Goal: Task Accomplishment & Management: Manage account settings

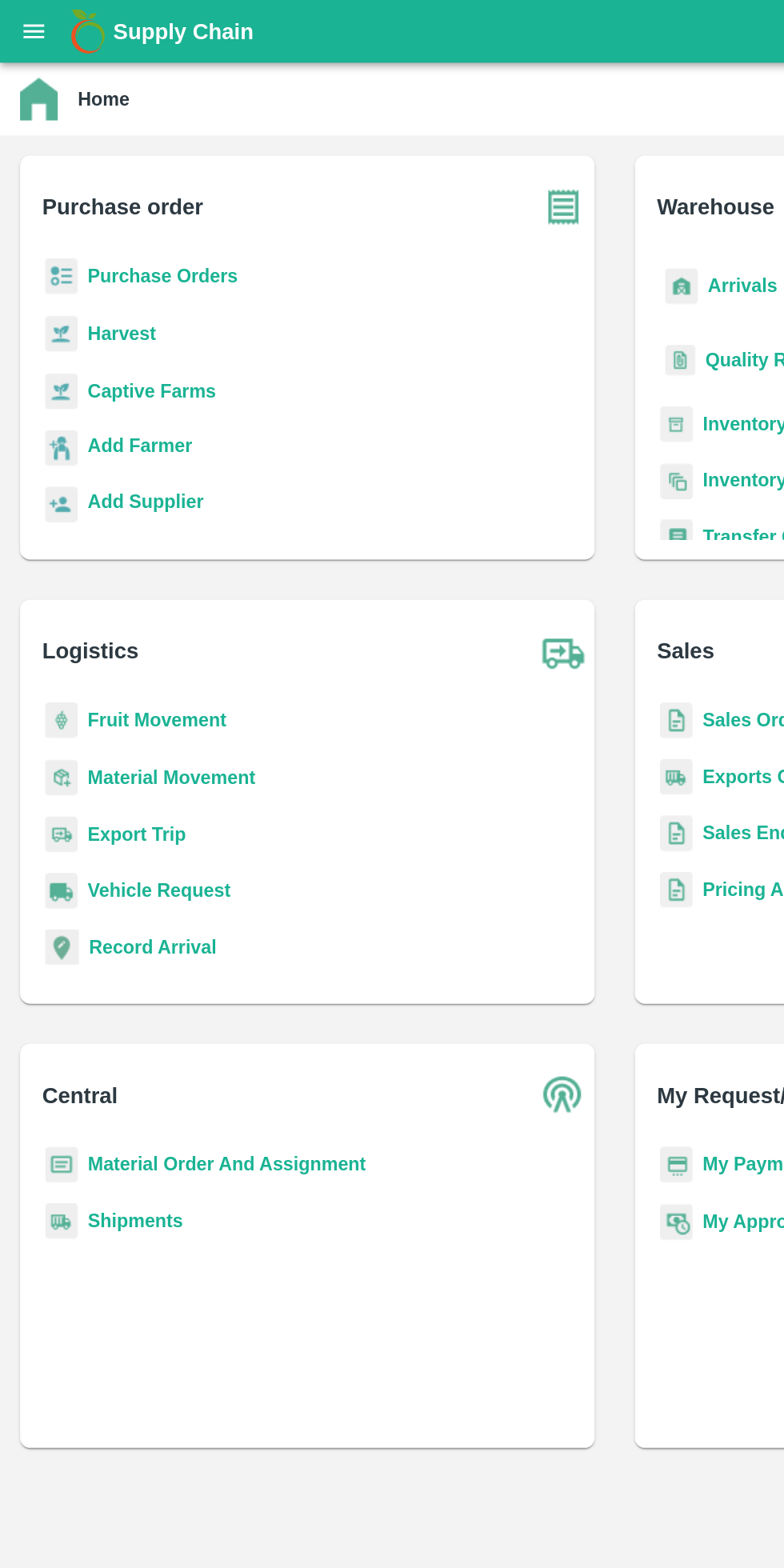
click at [116, 460] on b "Fruit Movement" at bounding box center [101, 459] width 89 height 13
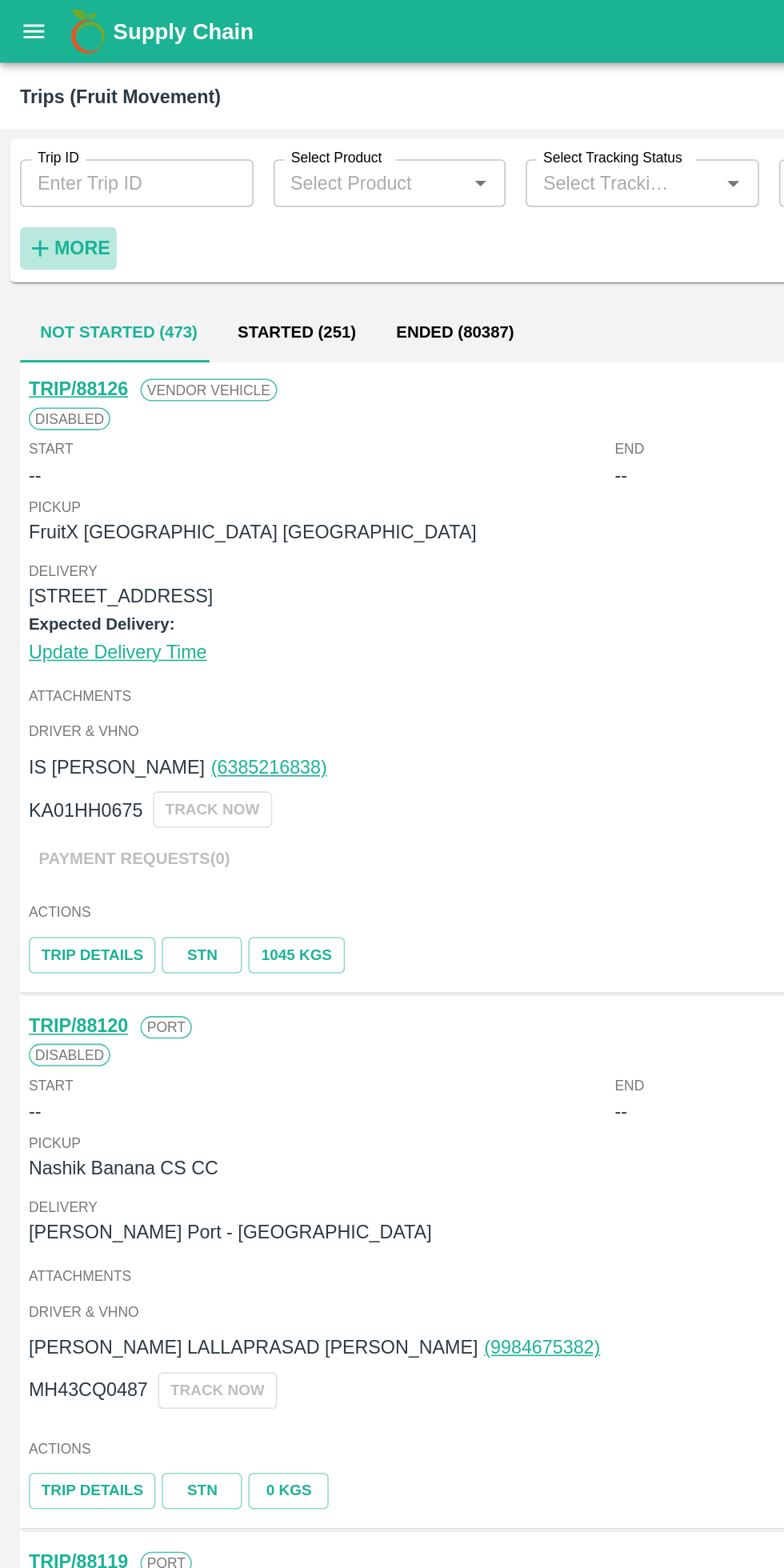
click at [49, 163] on strong "More" at bounding box center [52, 158] width 36 height 13
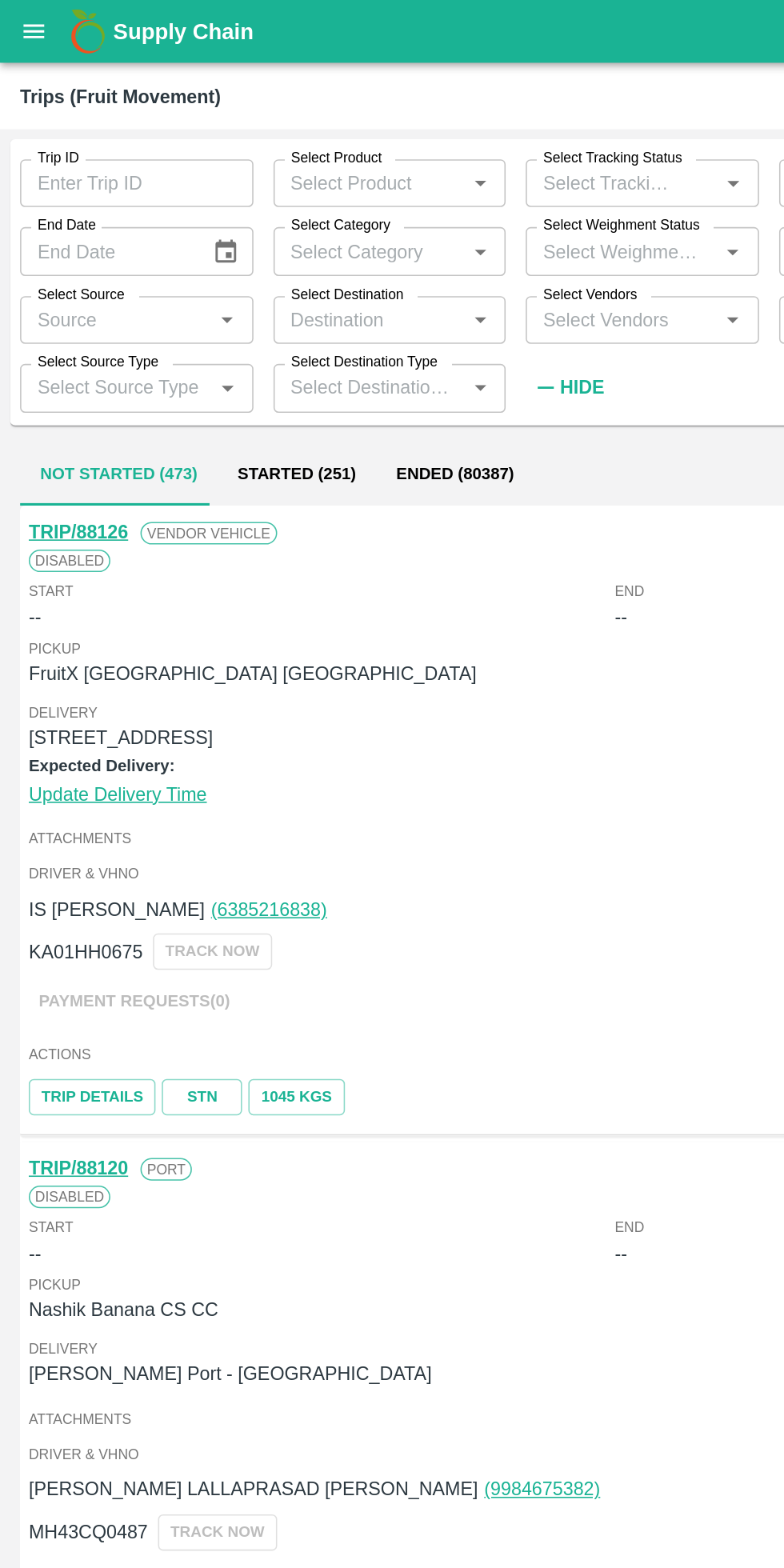
click at [421, 208] on input "Select Vendors" at bounding box center [397, 204] width 113 height 21
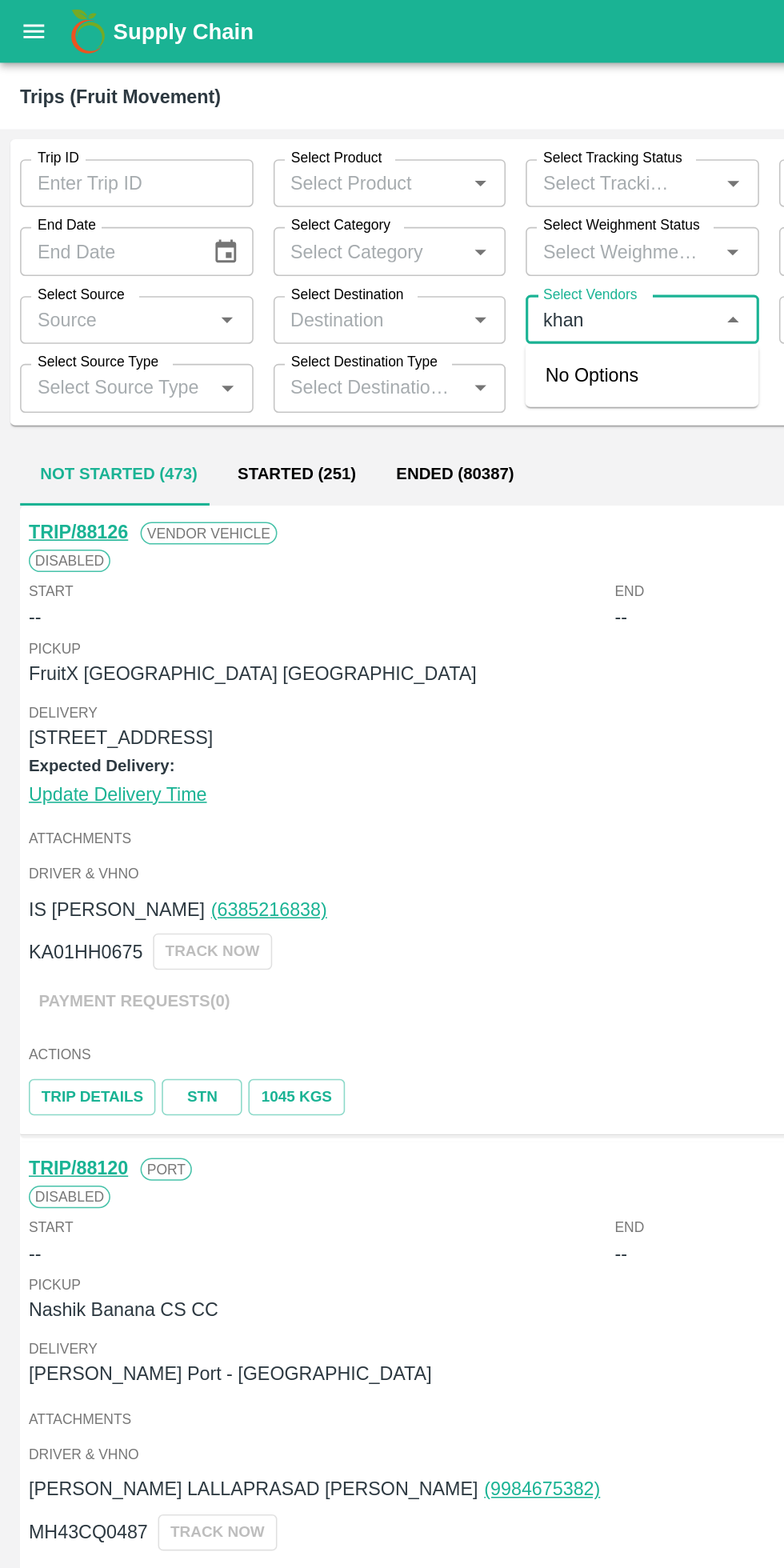
type input "khan t"
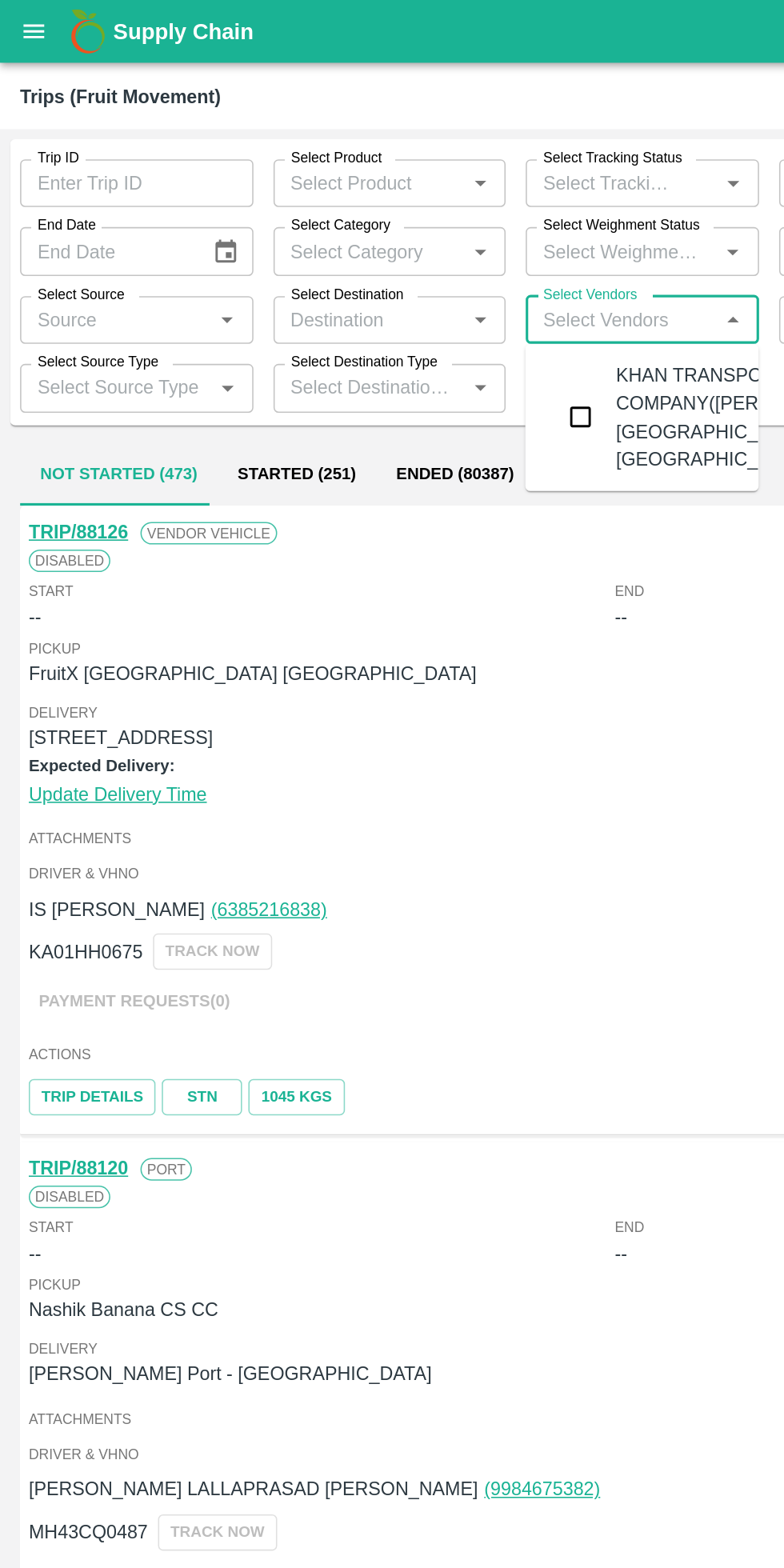
click at [366, 282] on input "checkbox" at bounding box center [370, 266] width 32 height 32
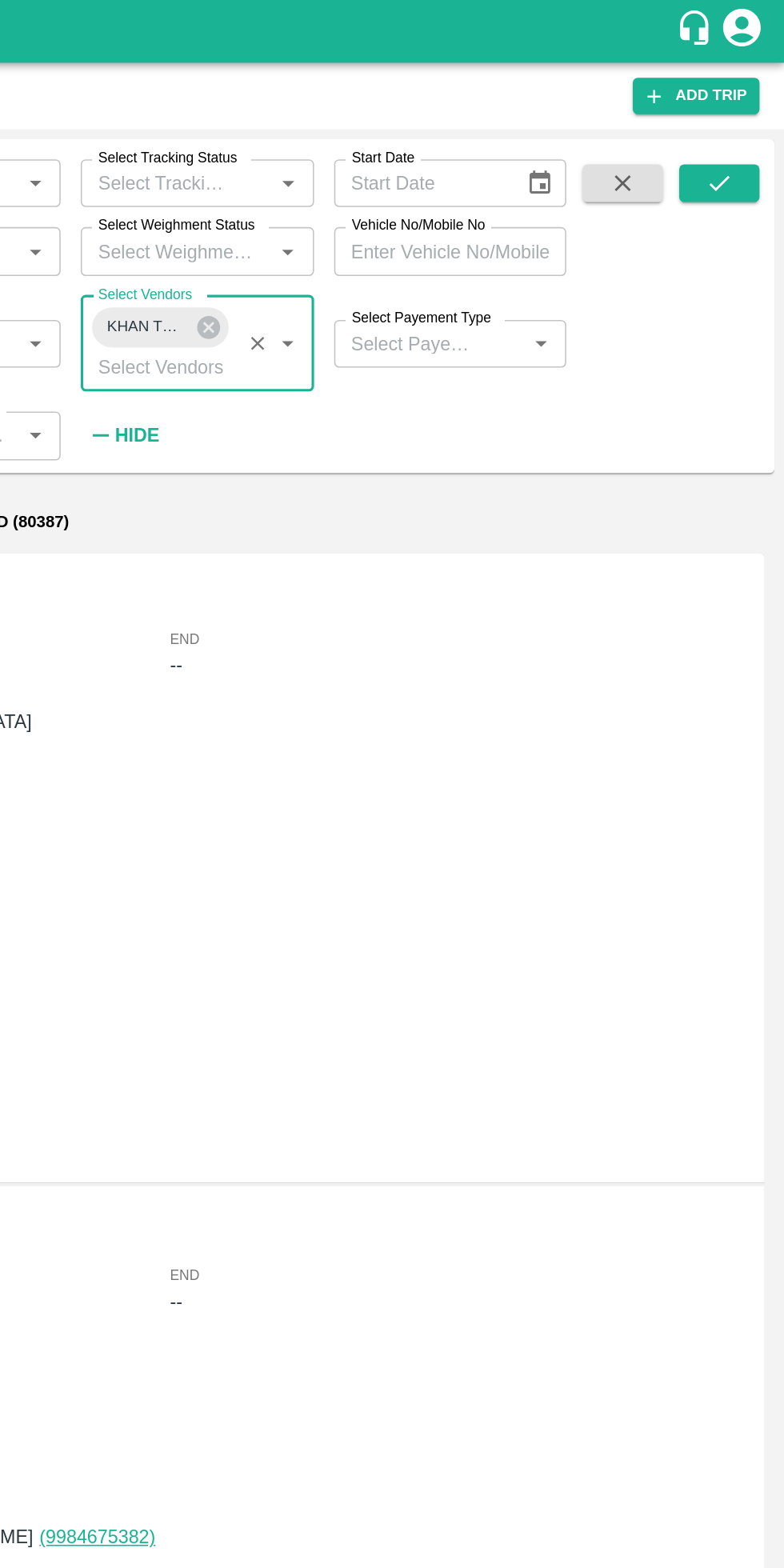
click at [734, 115] on icon "submit" at bounding box center [742, 116] width 18 height 18
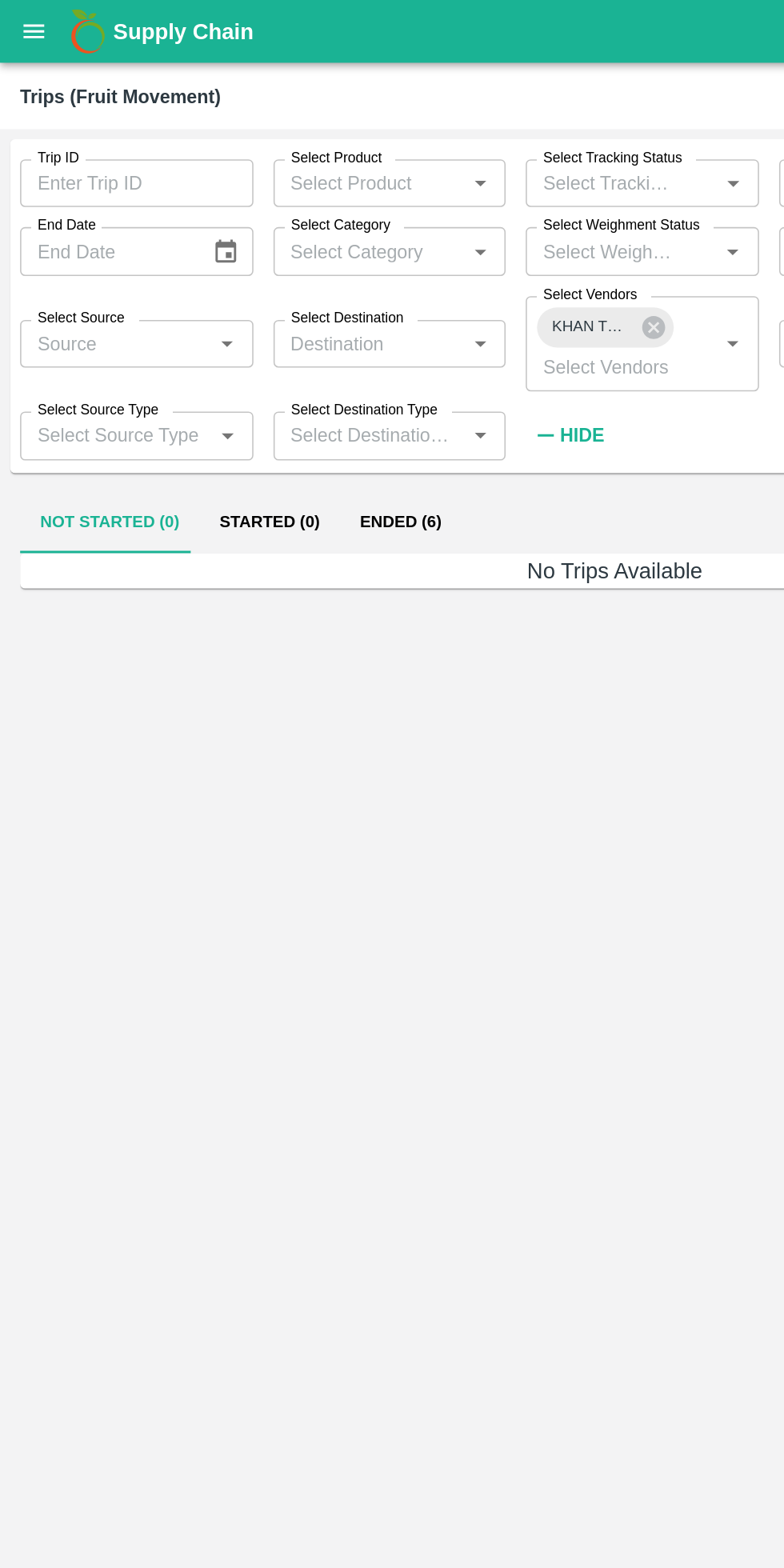
click at [256, 332] on button "Ended (6)" at bounding box center [256, 333] width 78 height 38
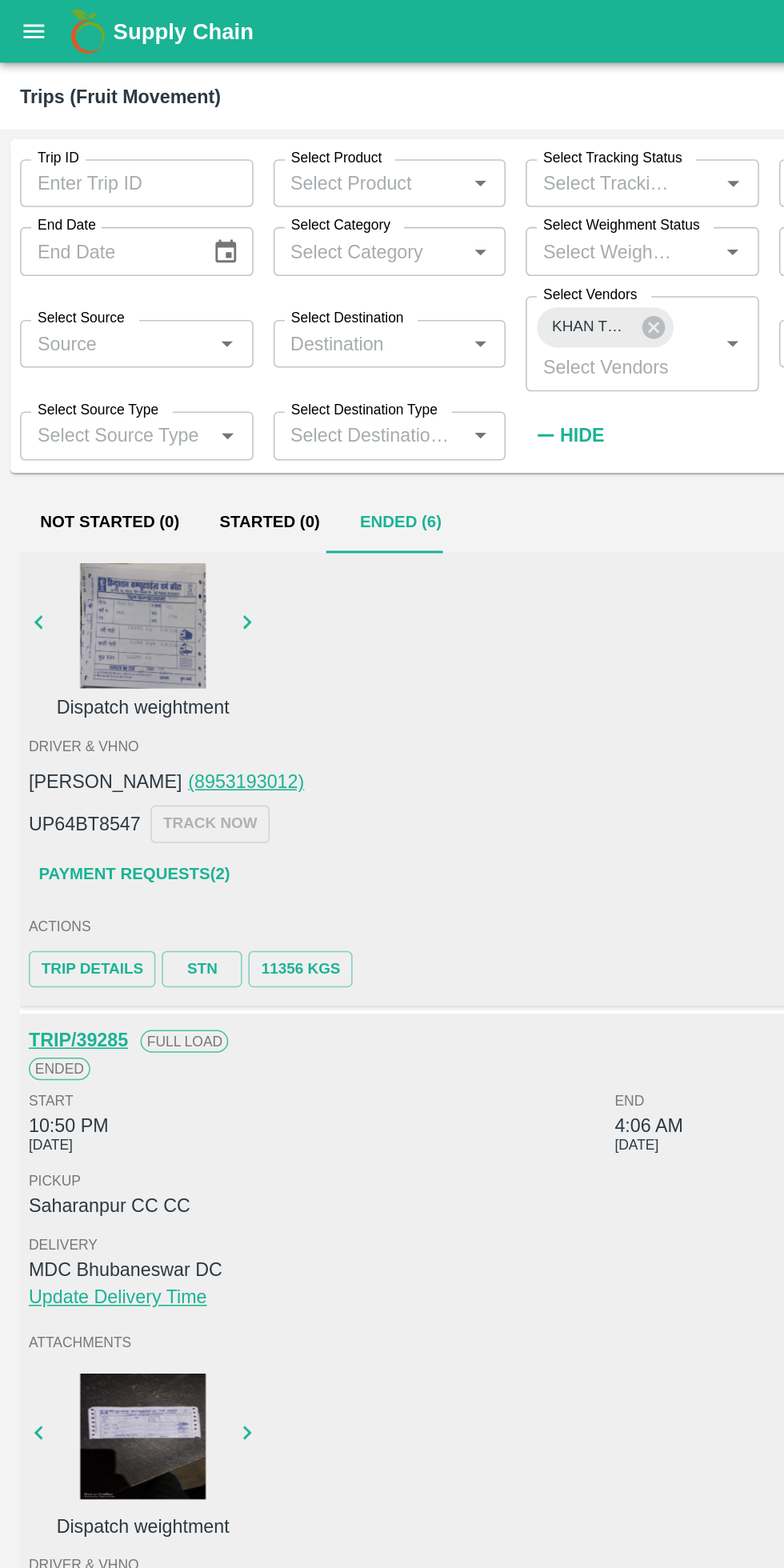
scroll to position [225, 0]
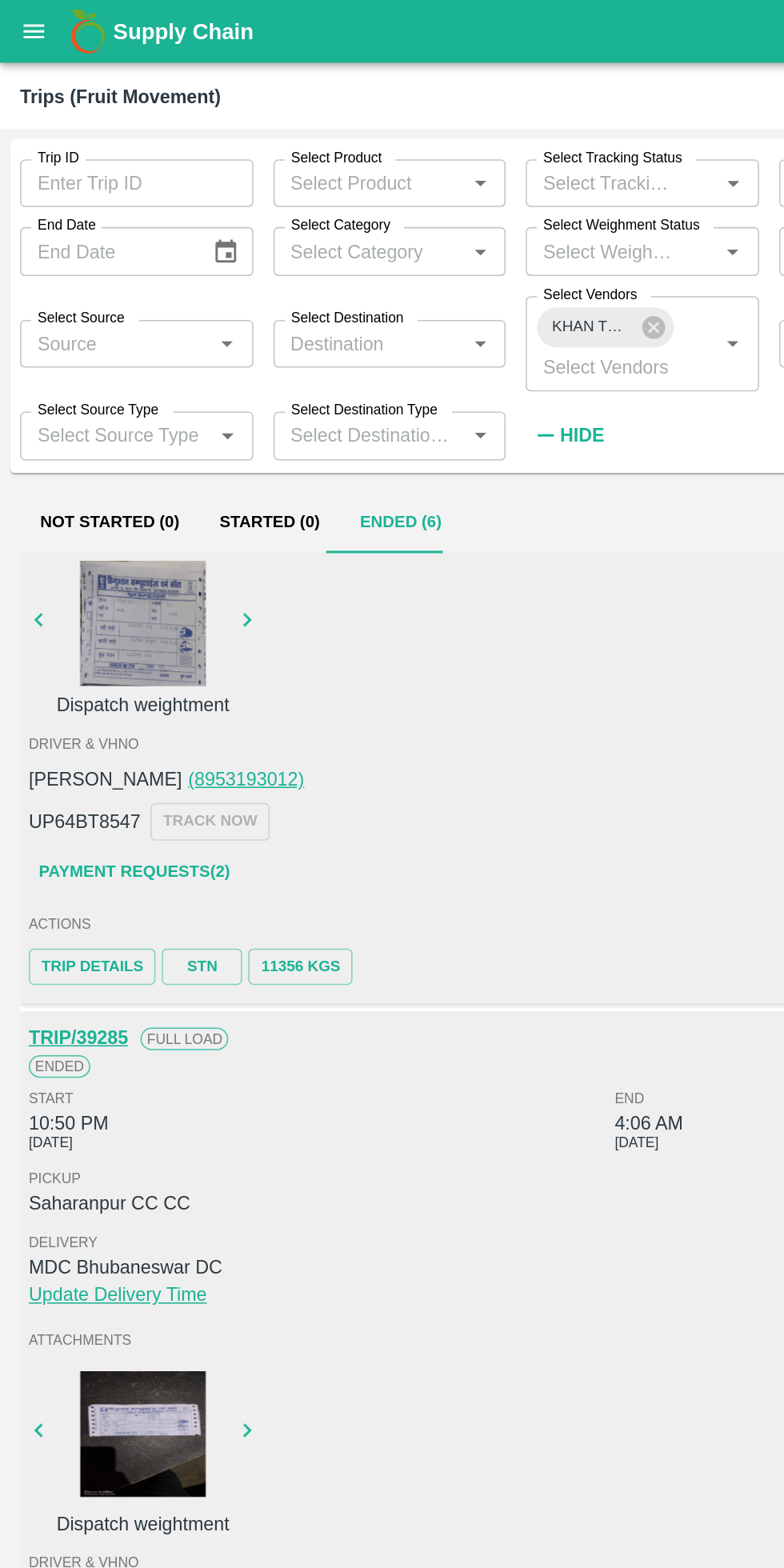
click at [116, 556] on link "Payment Requests( 2 )" at bounding box center [85, 556] width 134 height 28
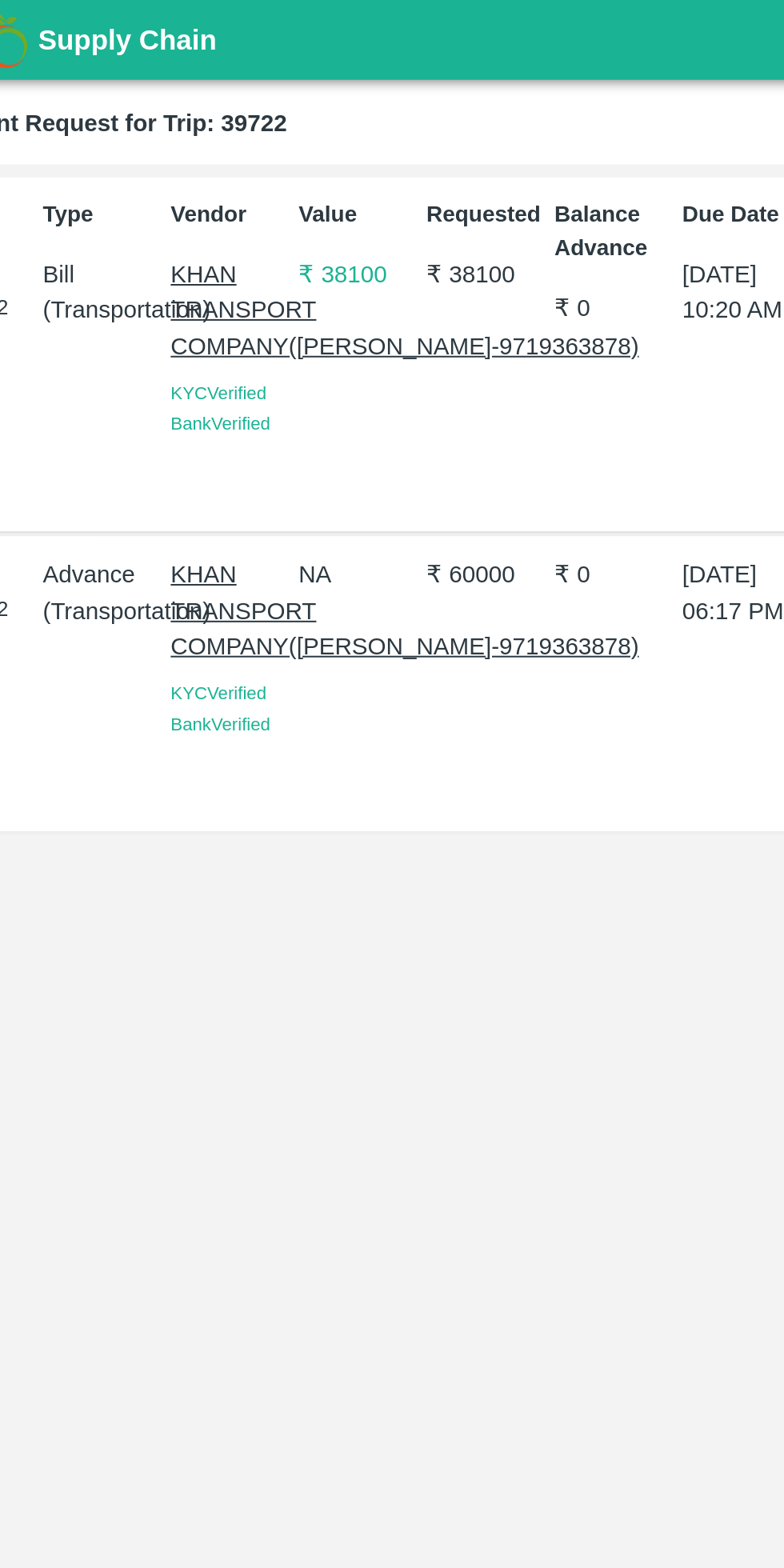
click at [168, 165] on p "KHAN TRANSPORT COMPANY([PERSON_NAME]-9719363878)" at bounding box center [167, 156] width 57 height 54
